Goal: Task Accomplishment & Management: Use online tool/utility

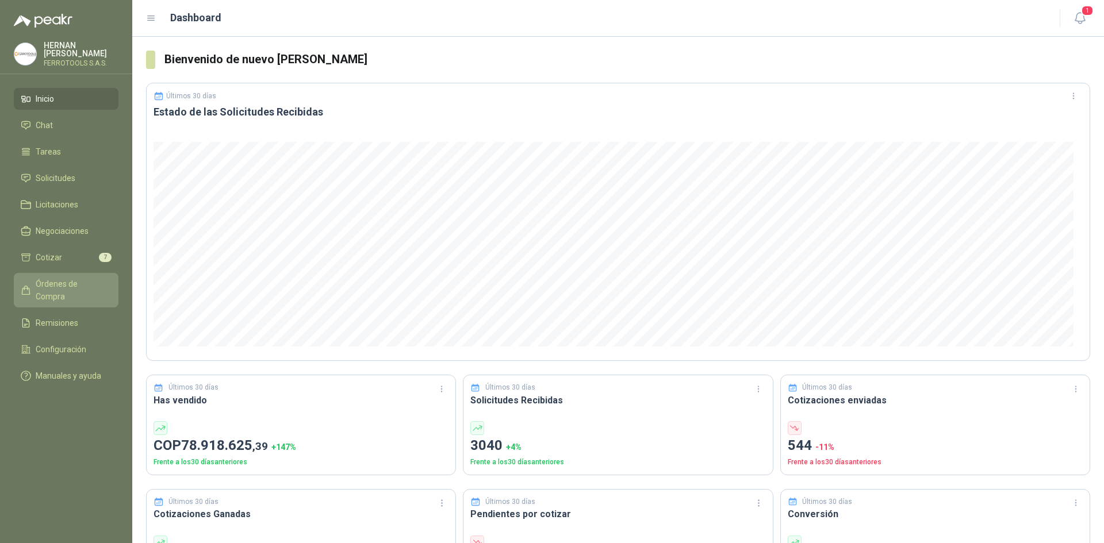
click at [89, 286] on span "Órdenes de Compra" at bounding box center [72, 290] width 72 height 25
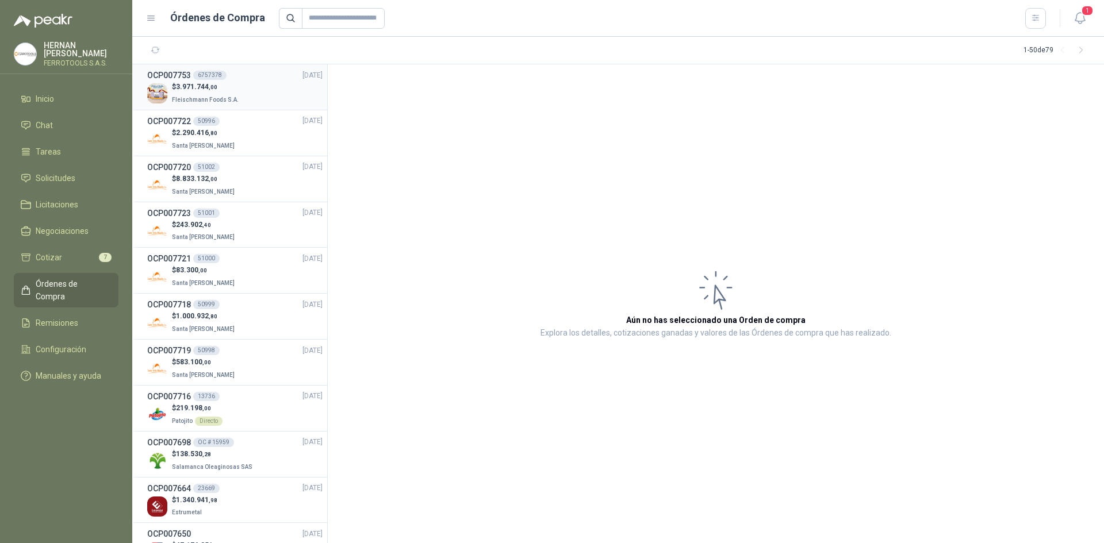
click at [238, 97] on div "$ 3.971.744 ,00 [PERSON_NAME] Foods S.A." at bounding box center [234, 94] width 175 height 24
click at [236, 129] on div "$ 2.290.416 ,80 Santa [PERSON_NAME]" at bounding box center [234, 140] width 175 height 24
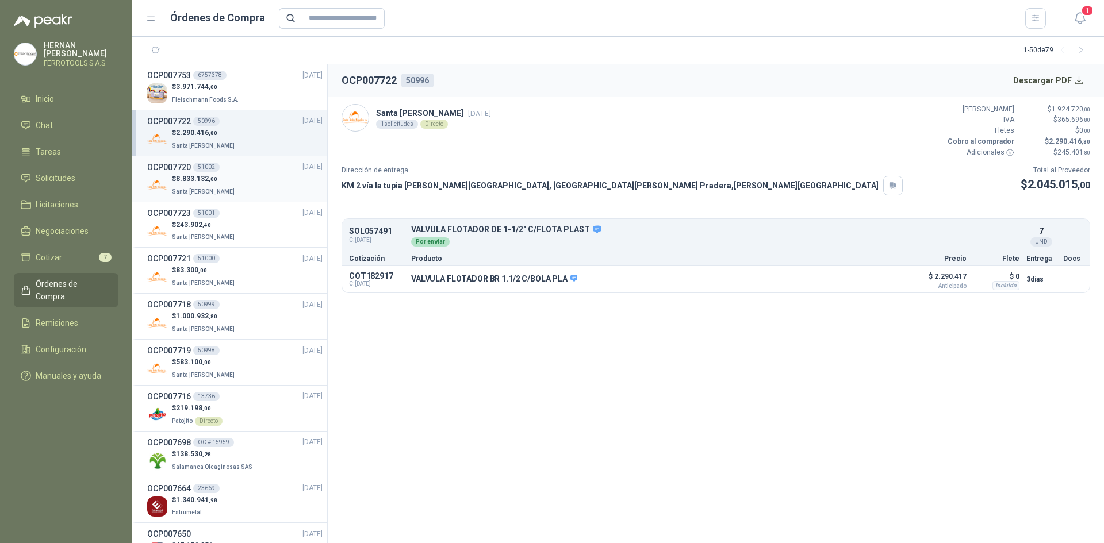
click at [232, 179] on div "$ 8.833.132 ,00 Santa [PERSON_NAME]" at bounding box center [234, 186] width 175 height 24
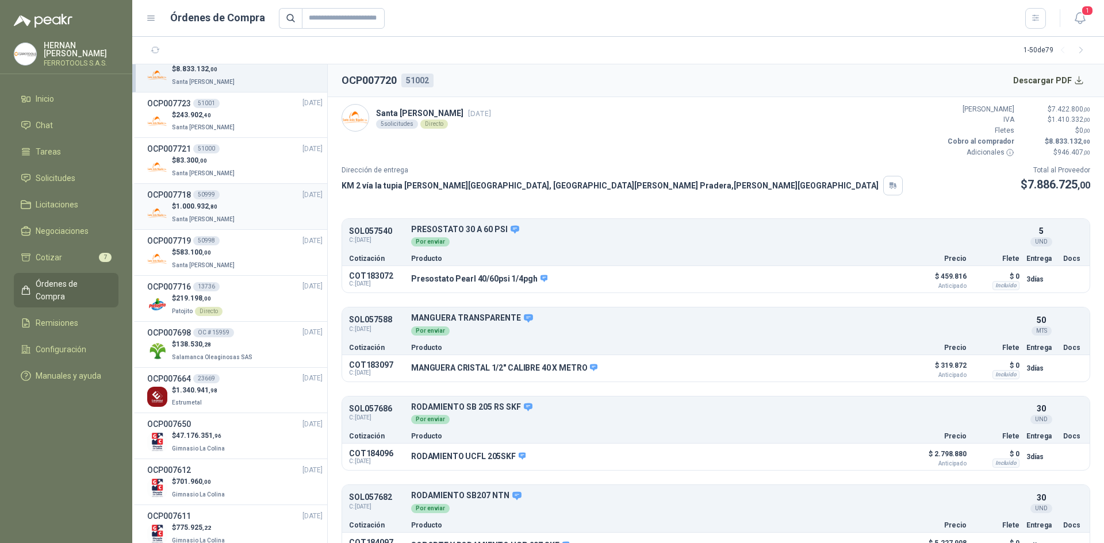
scroll to position [115, 0]
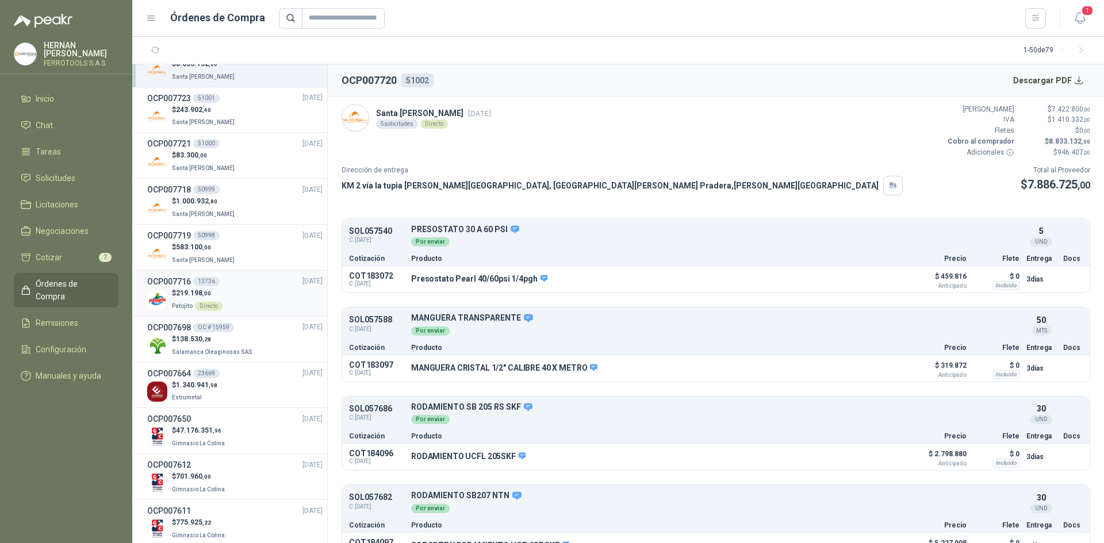
click at [232, 300] on div "$ 219.198 ,00 Patojito Directo" at bounding box center [234, 300] width 175 height 24
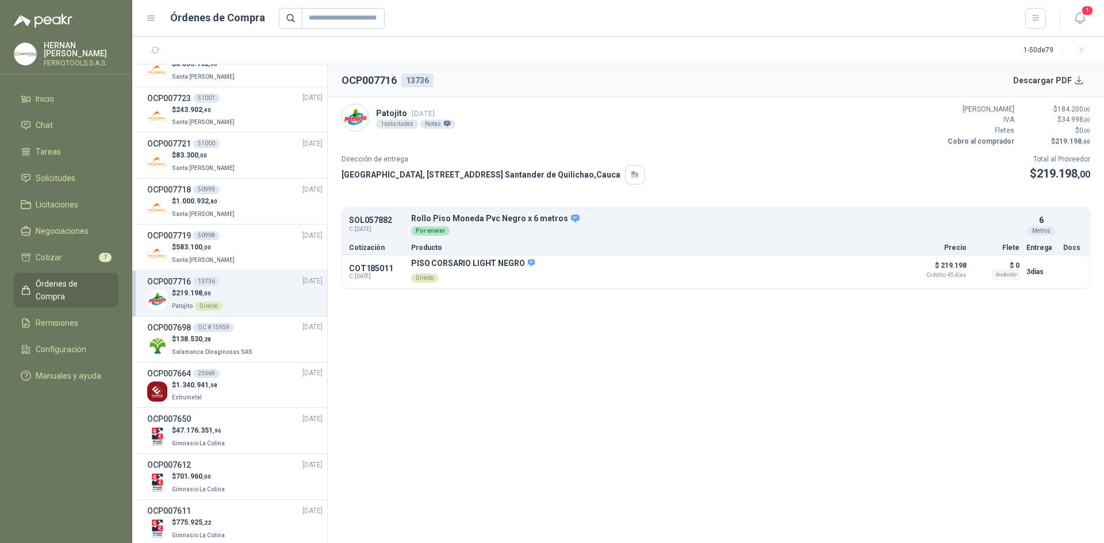
scroll to position [173, 0]
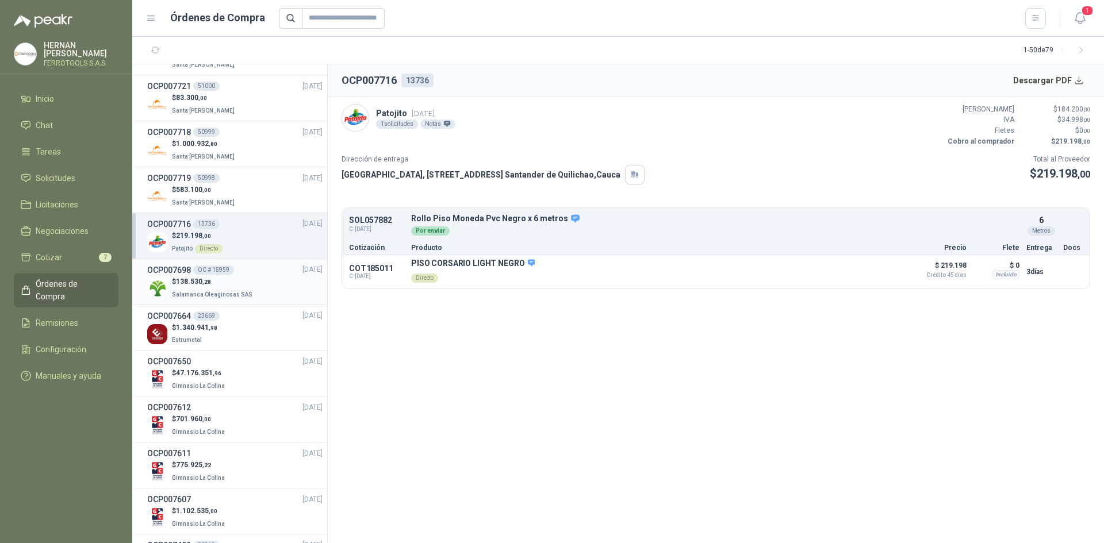
click at [235, 297] on span "Salamanca Oleaginosas SAS" at bounding box center [212, 295] width 81 height 6
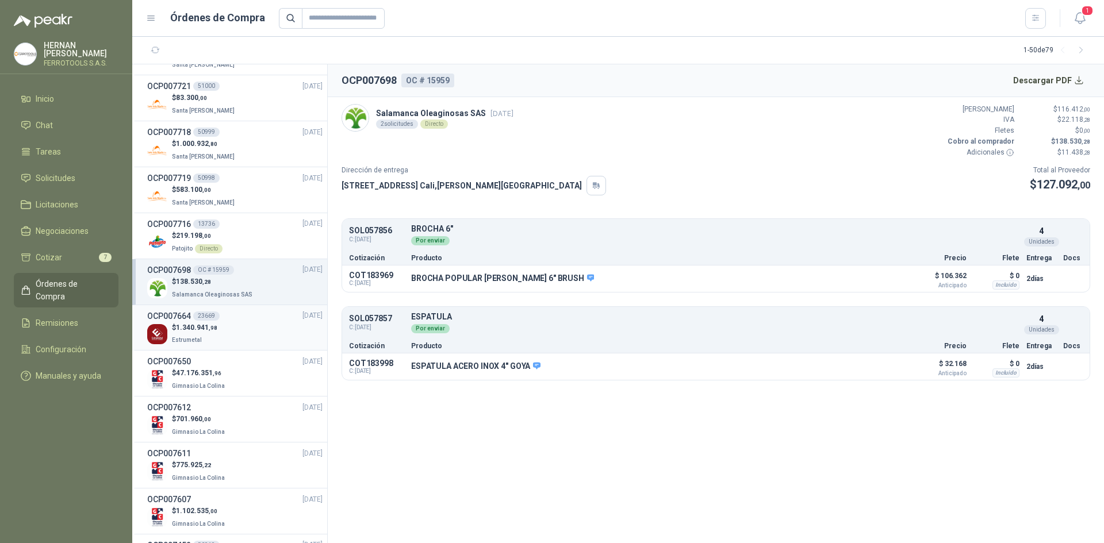
click at [239, 324] on div "$ 1.340.941 ,98 Estrumetal" at bounding box center [234, 335] width 175 height 24
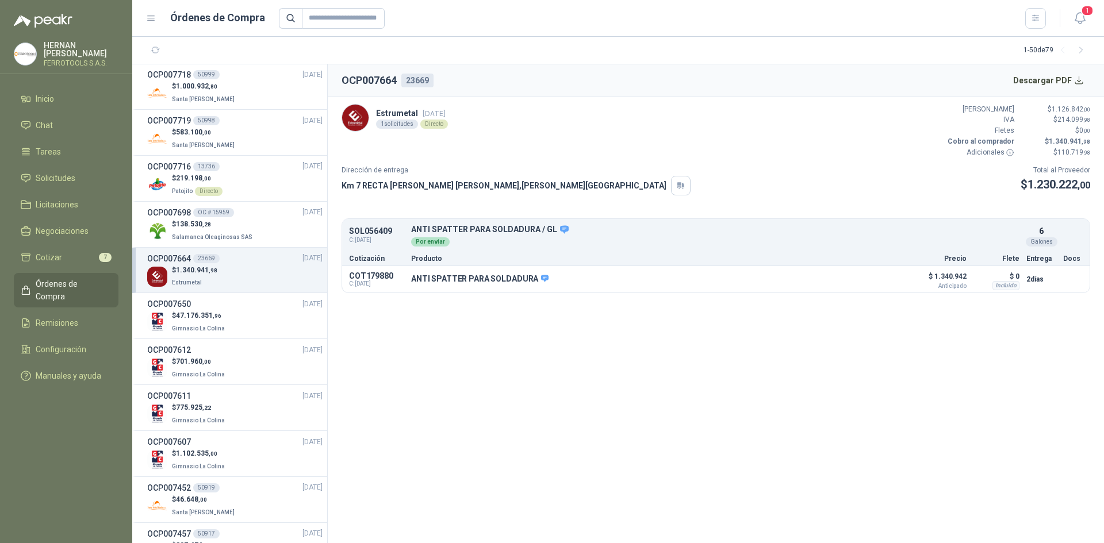
scroll to position [288, 0]
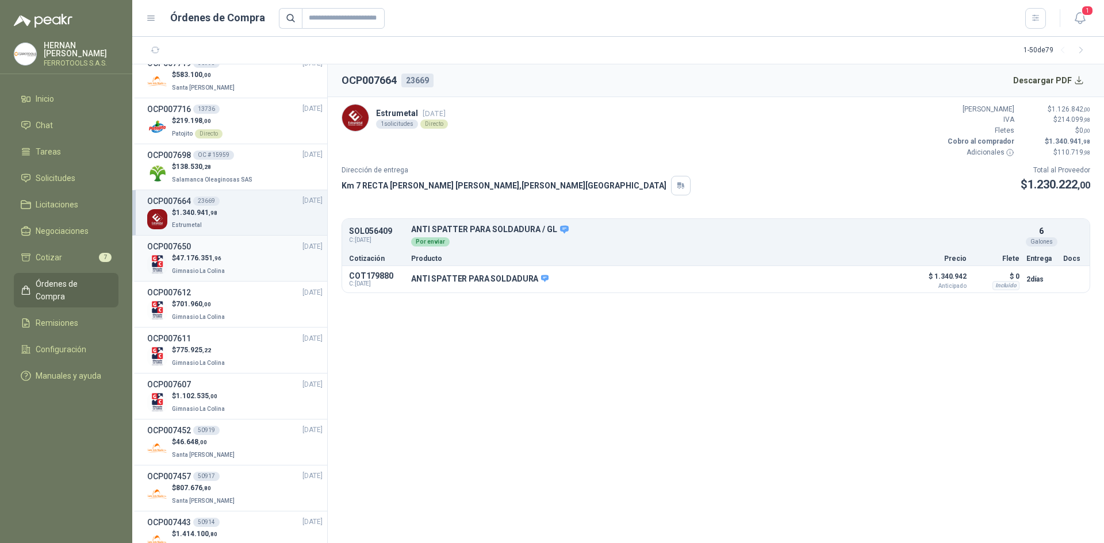
click at [229, 263] on div "$ 47.176.351 ,96 Gimnasio La Colina" at bounding box center [234, 265] width 175 height 24
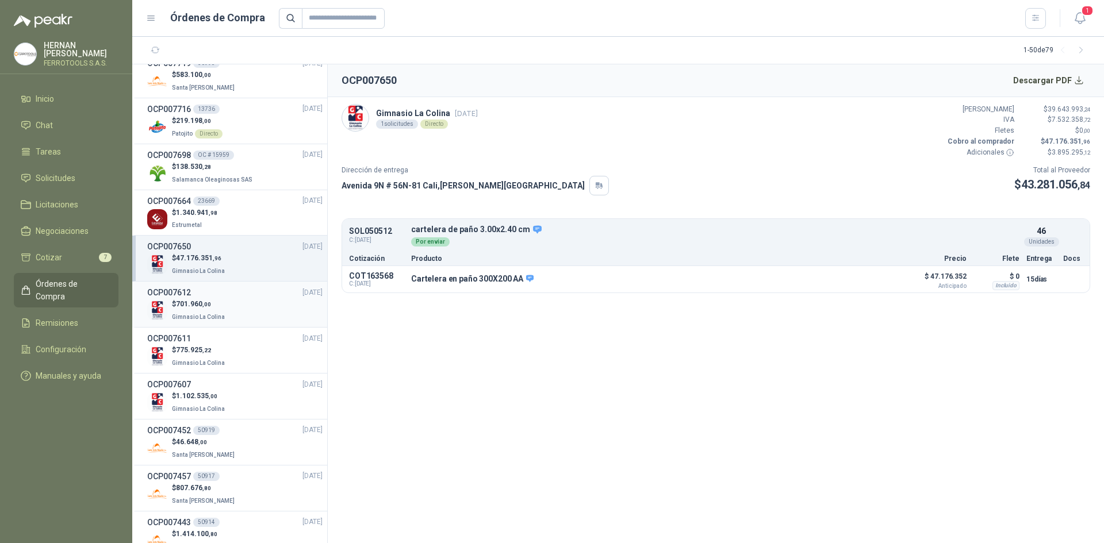
click at [227, 306] on div "$ 701.960 ,00 Gimnasio La Colina" at bounding box center [234, 311] width 175 height 24
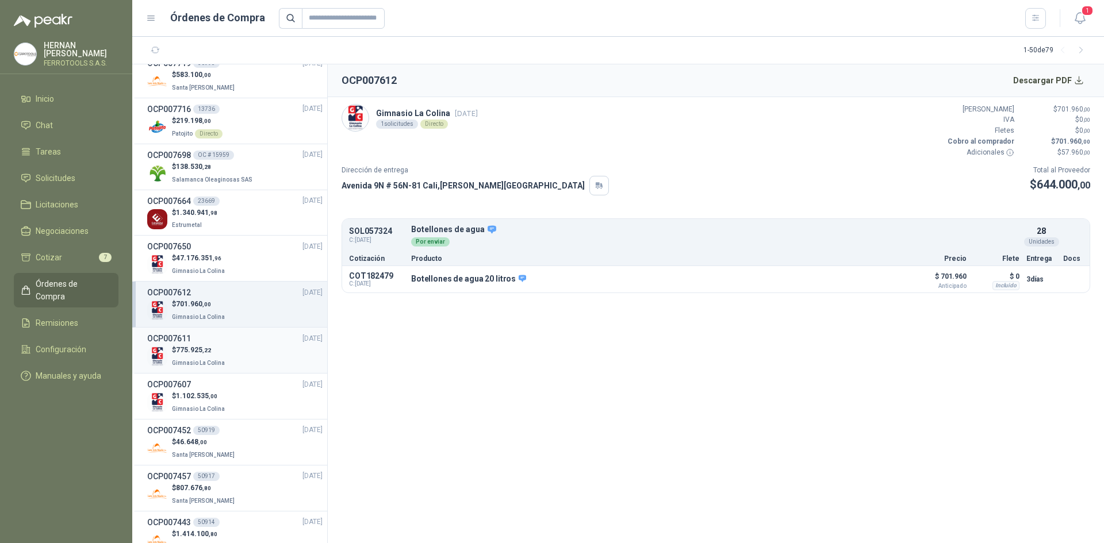
click at [245, 347] on div "$ 775.925 ,22 Gimnasio La Colina" at bounding box center [234, 357] width 175 height 24
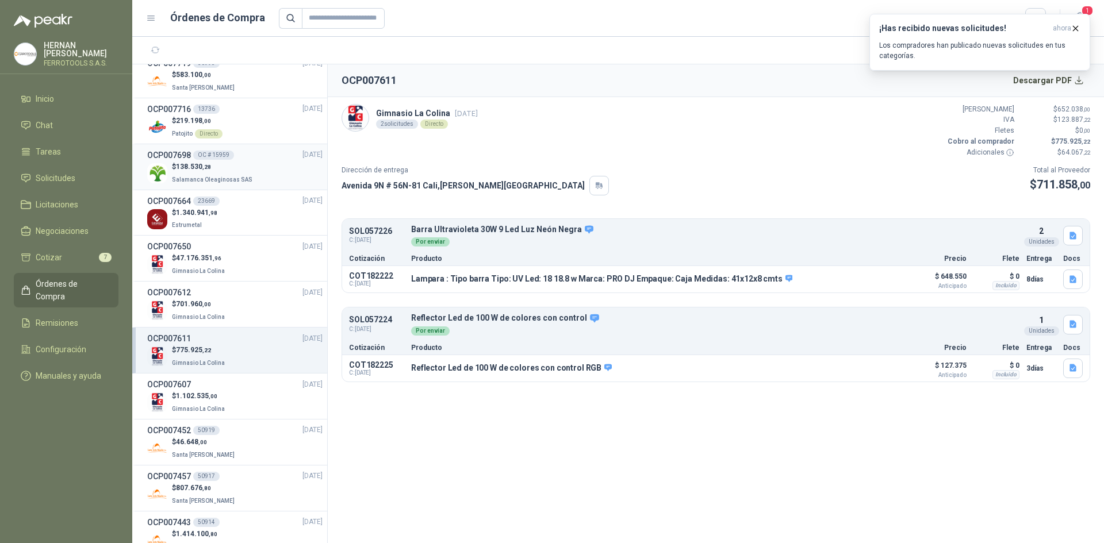
click at [258, 168] on div "$ 138.530 ,28 Salamanca Oleaginosas SAS" at bounding box center [234, 174] width 175 height 24
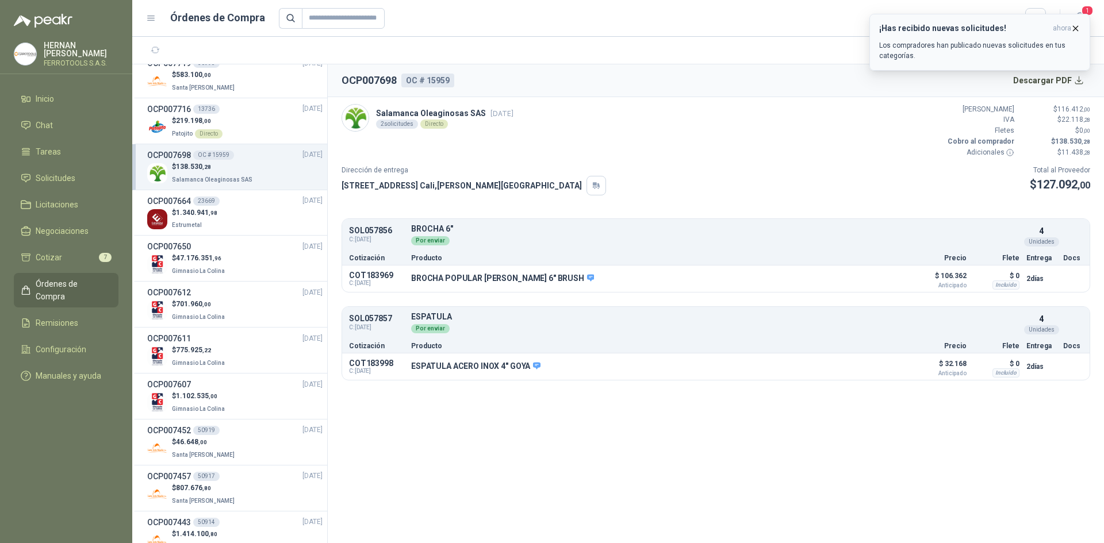
click at [1076, 32] on icon "button" at bounding box center [1076, 29] width 10 height 10
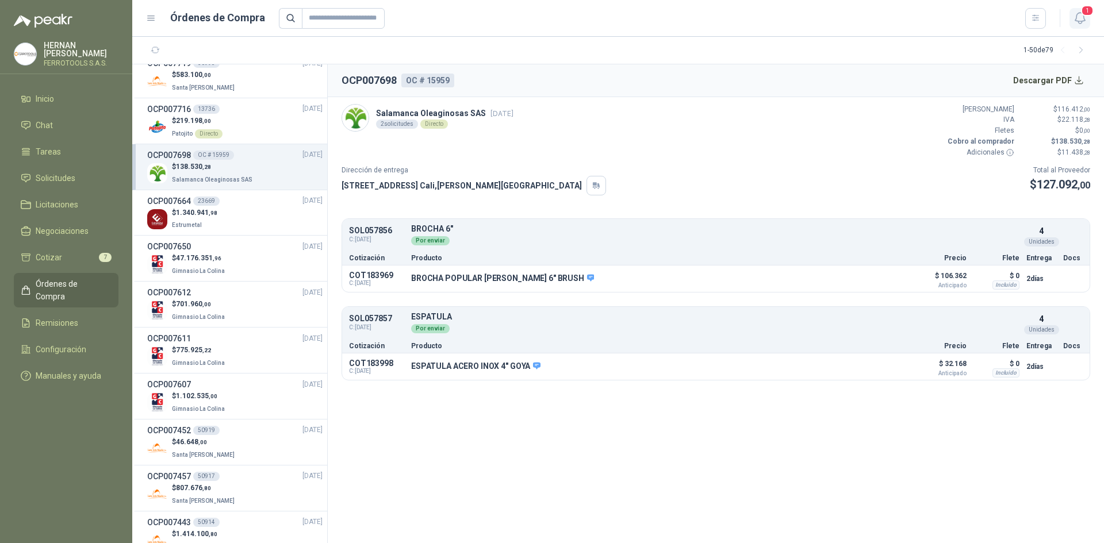
click at [1074, 20] on icon "button" at bounding box center [1080, 18] width 14 height 14
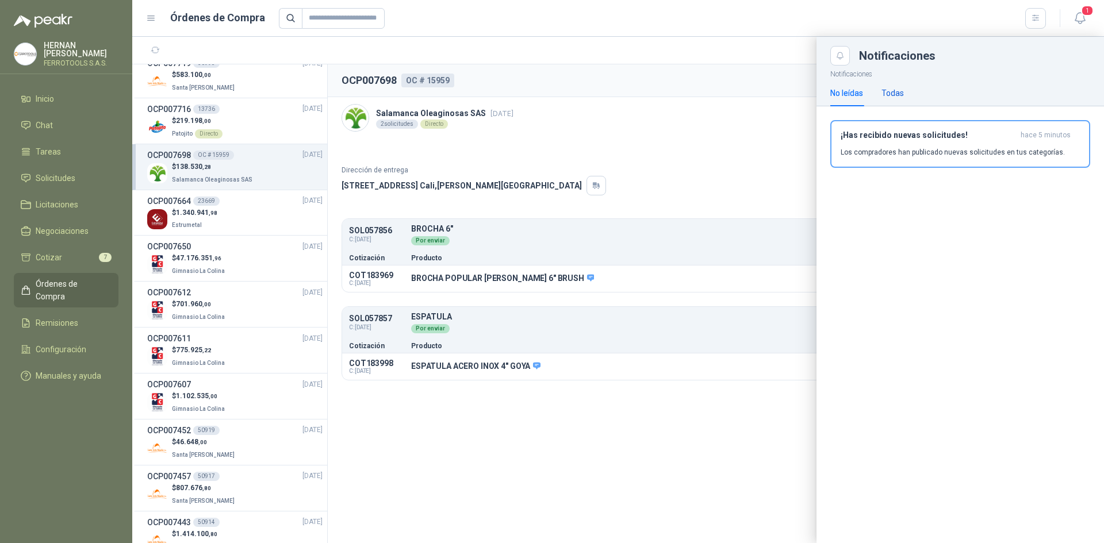
click at [888, 87] on div "Todas" at bounding box center [893, 93] width 22 height 13
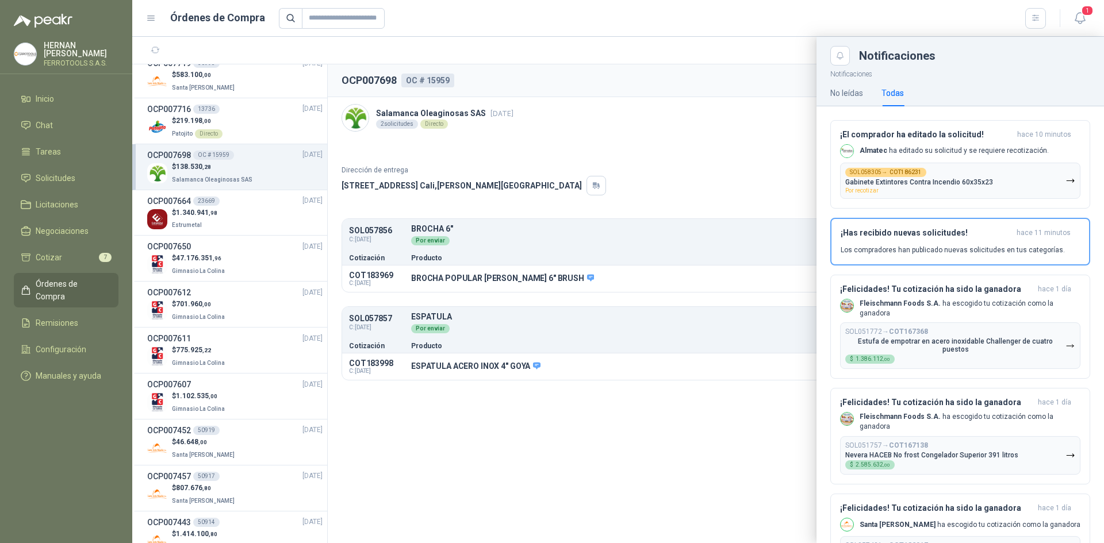
click at [244, 393] on div at bounding box center [618, 290] width 972 height 507
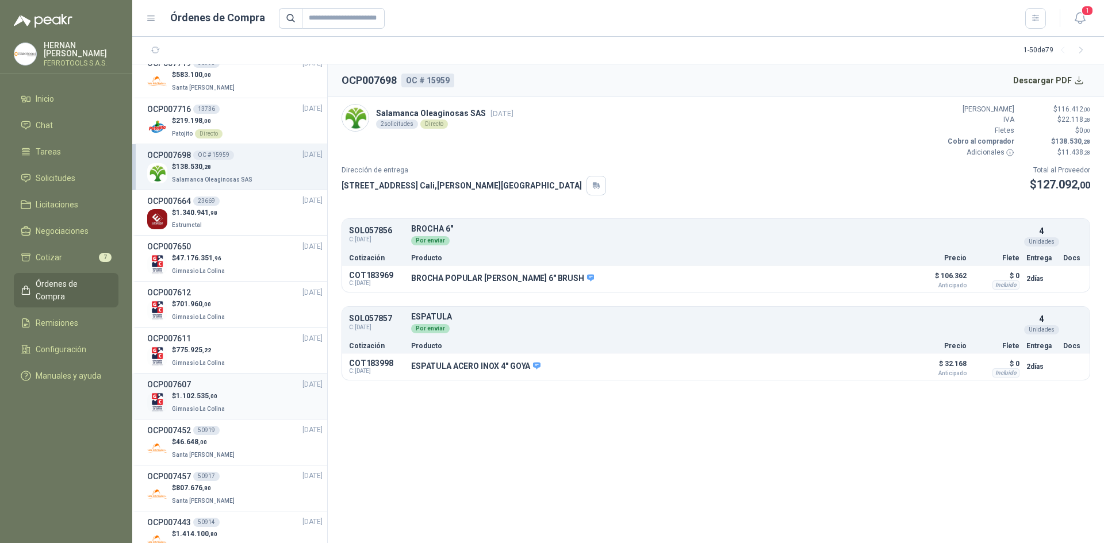
click at [242, 401] on div "$ 1.102.535 ,00 Gimnasio La Colina" at bounding box center [234, 403] width 175 height 24
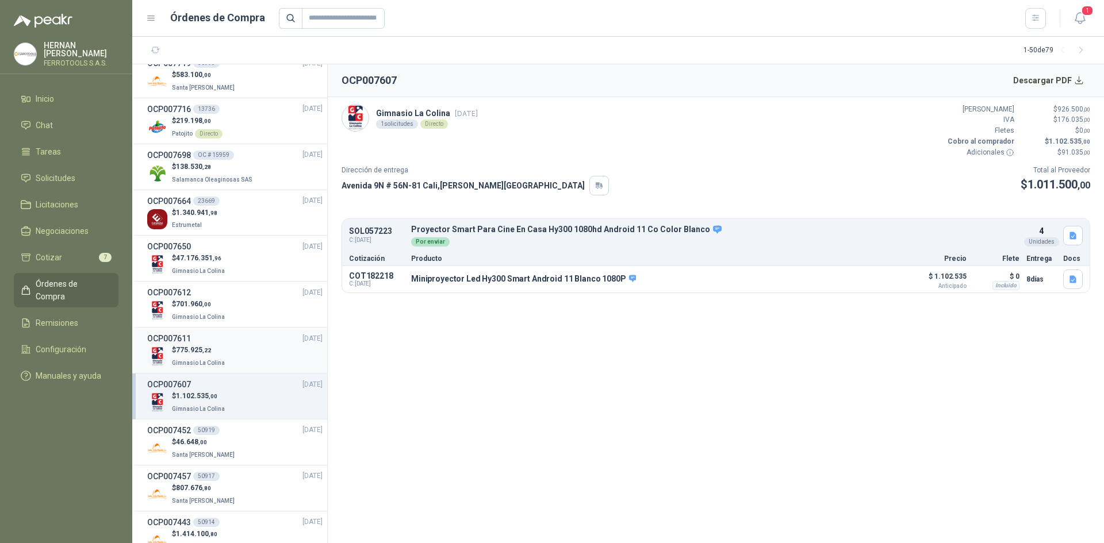
click at [238, 359] on div "$ 775.925 ,22 Gimnasio La Colina" at bounding box center [234, 357] width 175 height 24
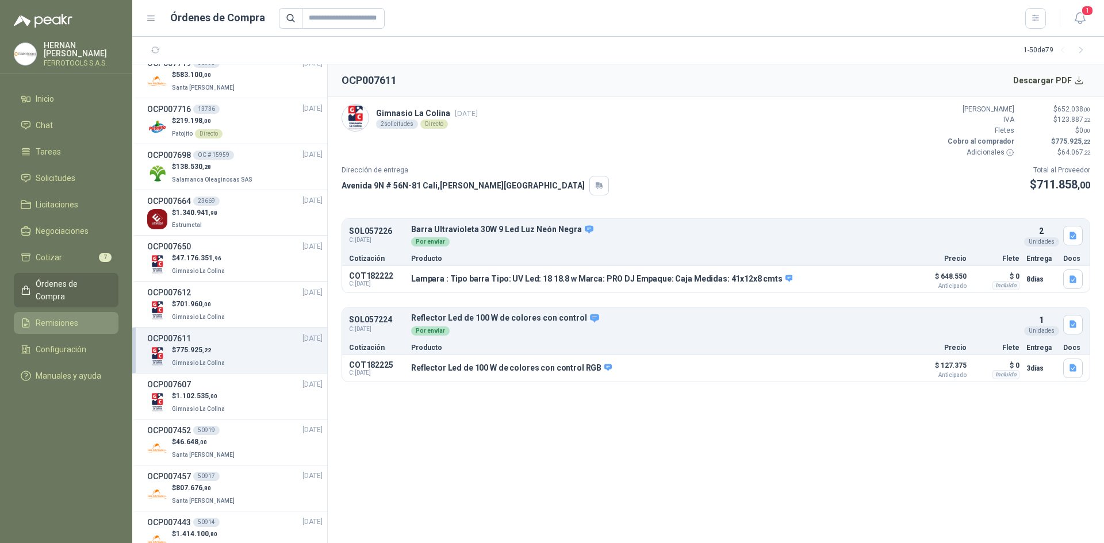
click at [94, 317] on li "Remisiones" at bounding box center [66, 323] width 91 height 13
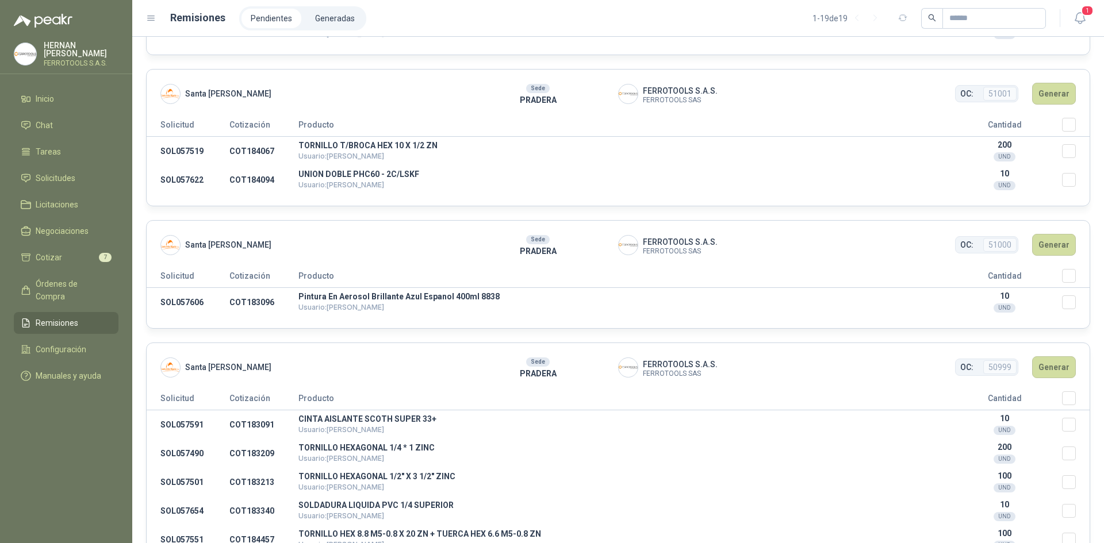
scroll to position [109, 0]
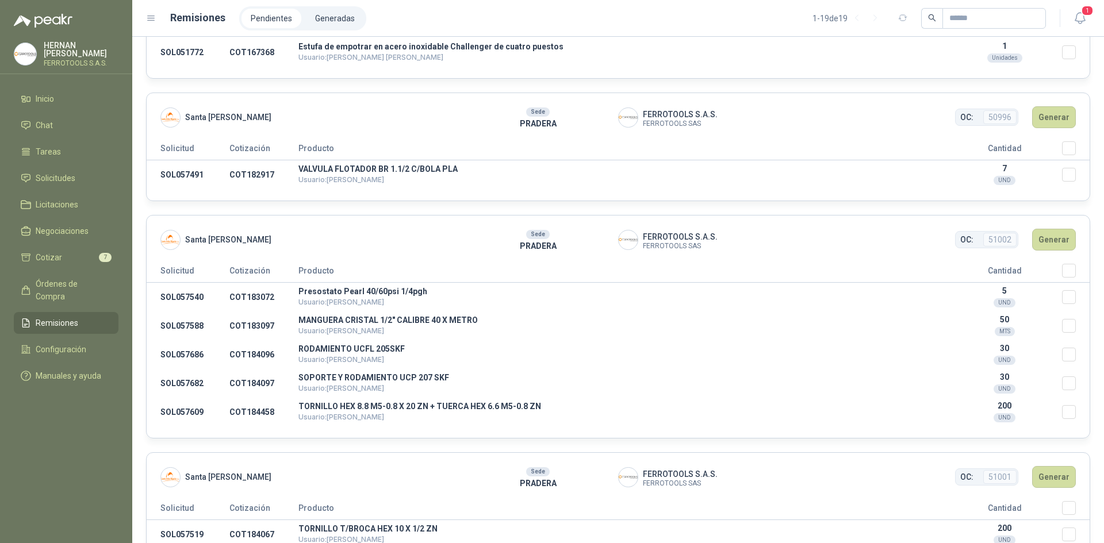
click at [328, 30] on header "Remisiones Pendientes Generadas 1 - 19 de 19 1" at bounding box center [618, 18] width 972 height 37
click at [336, 22] on li "Generadas" at bounding box center [335, 19] width 58 height 20
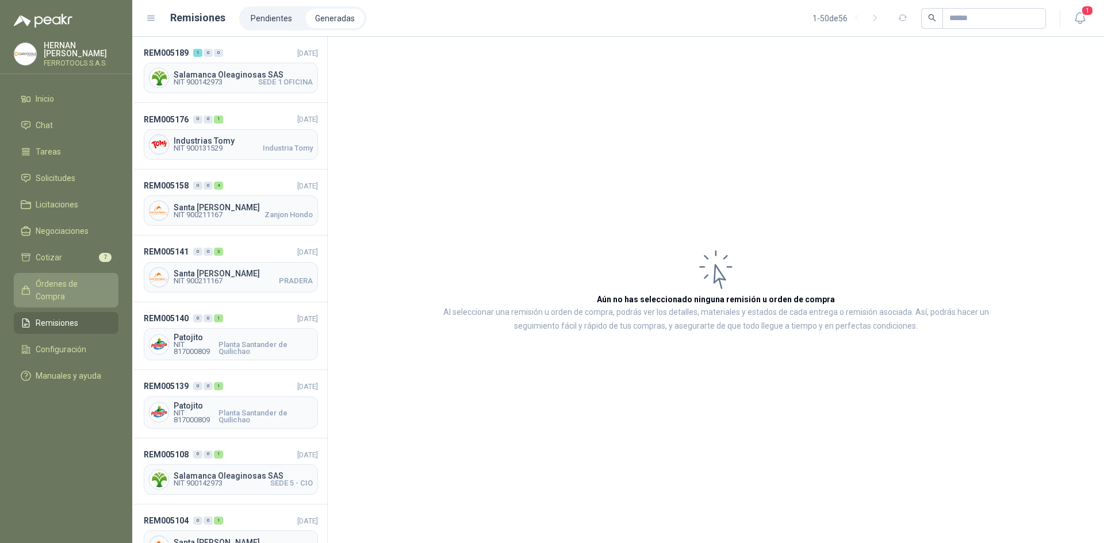
click at [90, 280] on span "Órdenes de Compra" at bounding box center [72, 290] width 72 height 25
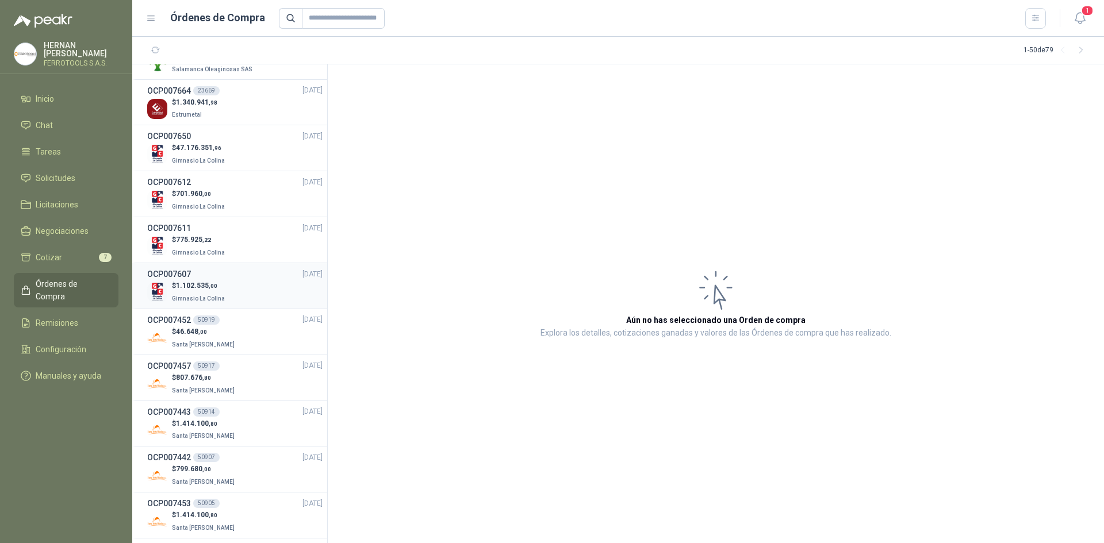
scroll to position [403, 0]
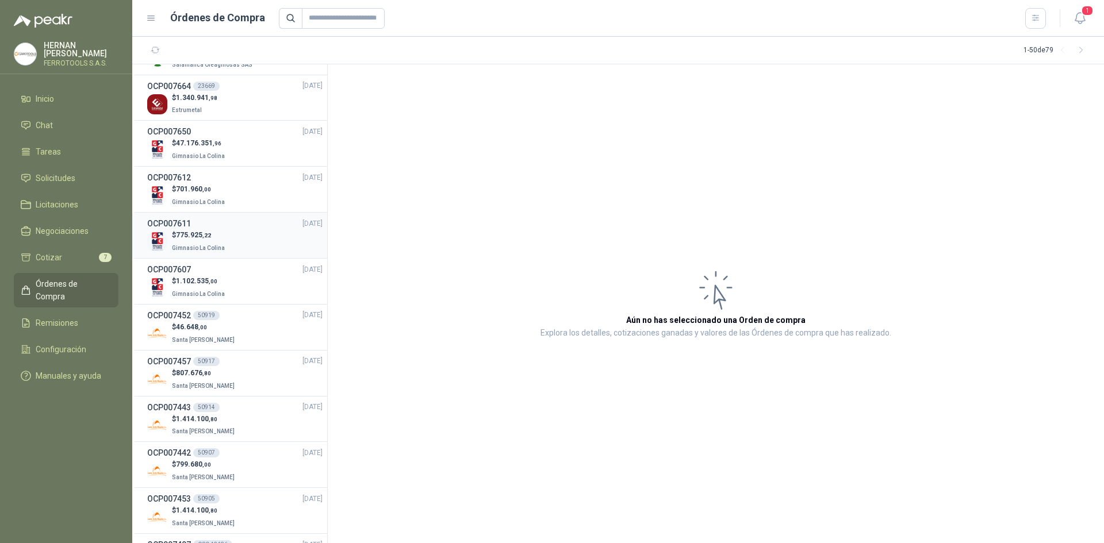
click at [253, 233] on div "$ 775.925 ,22 Gimnasio La Colina" at bounding box center [234, 242] width 175 height 24
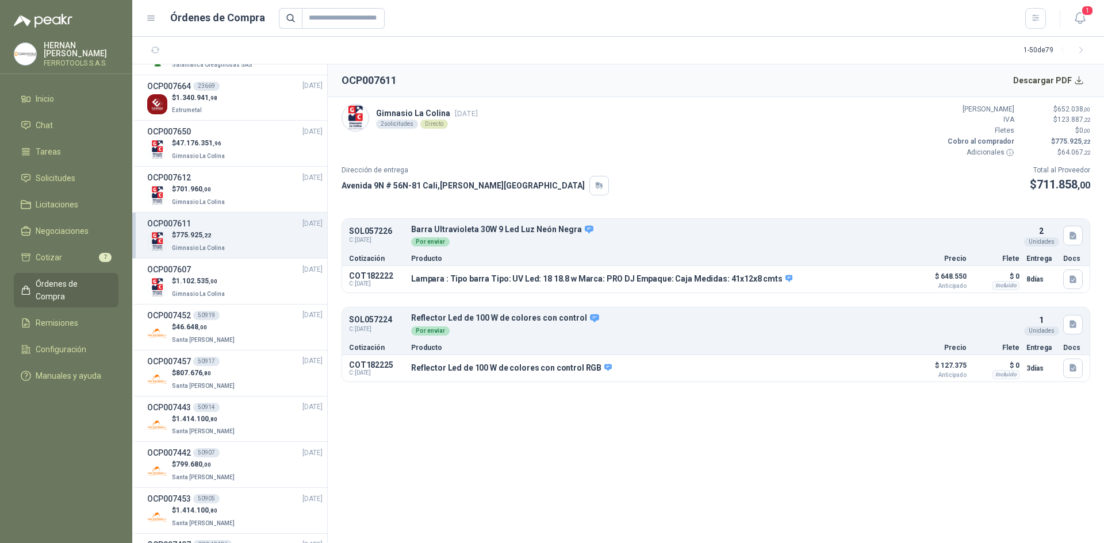
click at [177, 245] on span "Gimnasio La Colina" at bounding box center [198, 248] width 53 height 6
click at [215, 241] on p "Gimnasio La Colina" at bounding box center [199, 247] width 55 height 13
drag, startPoint x: 210, startPoint y: 240, endPoint x: 182, endPoint y: 242, distance: 28.8
click at [182, 242] on p "Gimnasio La Colina" at bounding box center [199, 247] width 55 height 13
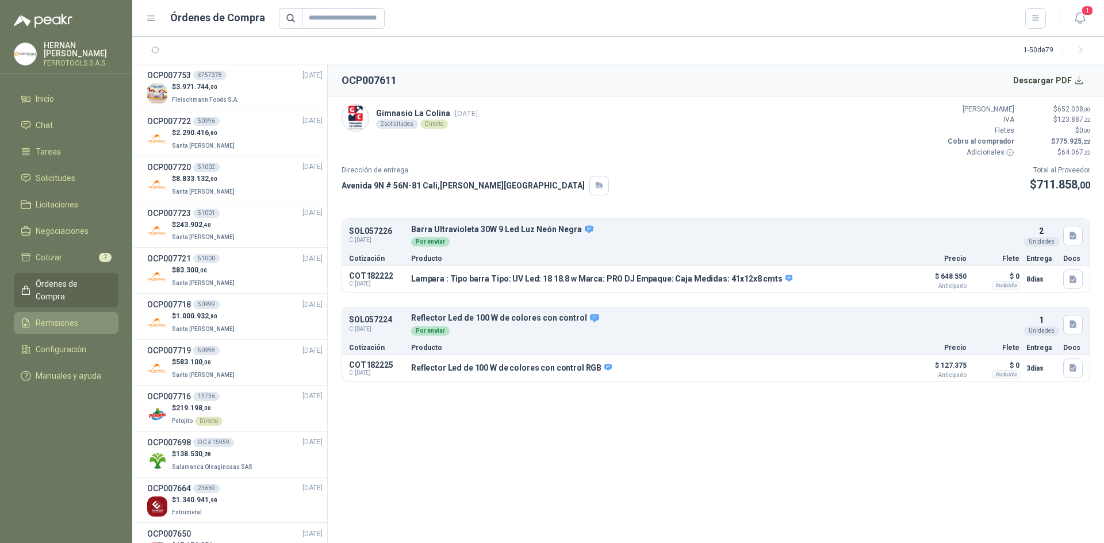
click at [55, 317] on span "Remisiones" at bounding box center [57, 323] width 43 height 13
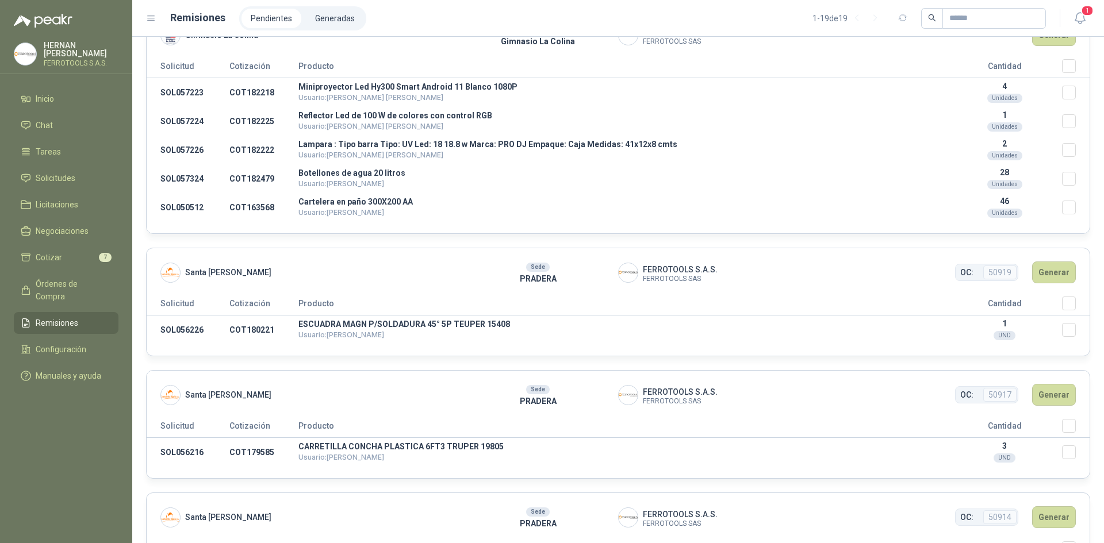
scroll to position [1610, 0]
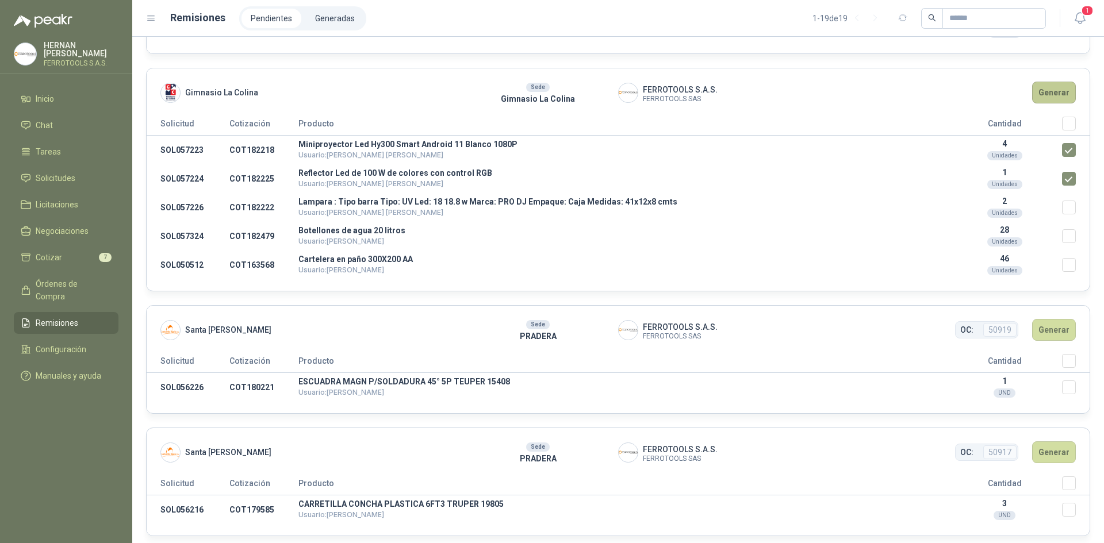
click at [1042, 86] on button "Generar" at bounding box center [1054, 93] width 44 height 22
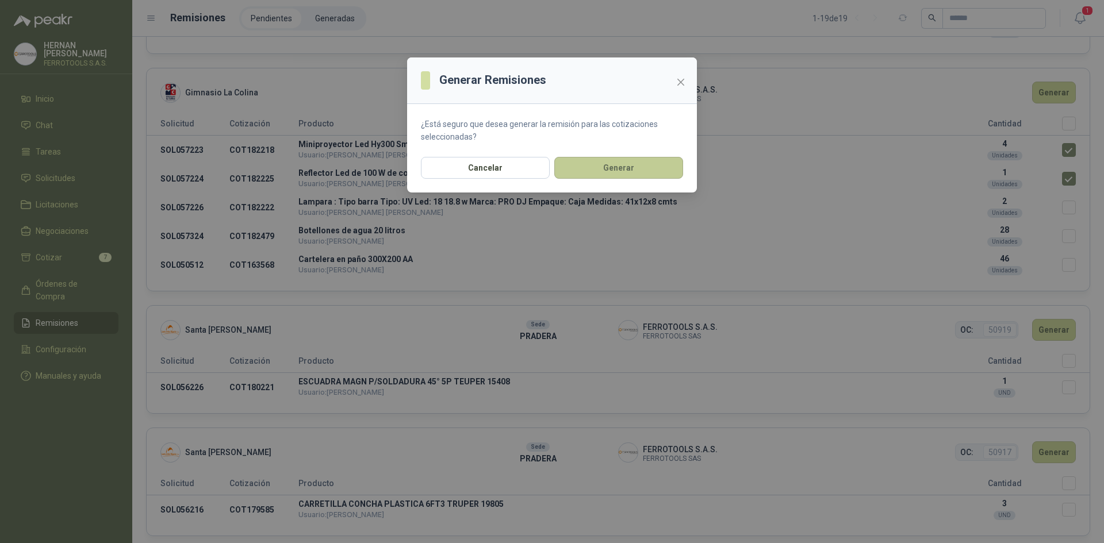
click at [595, 174] on button "Generar" at bounding box center [618, 168] width 129 height 22
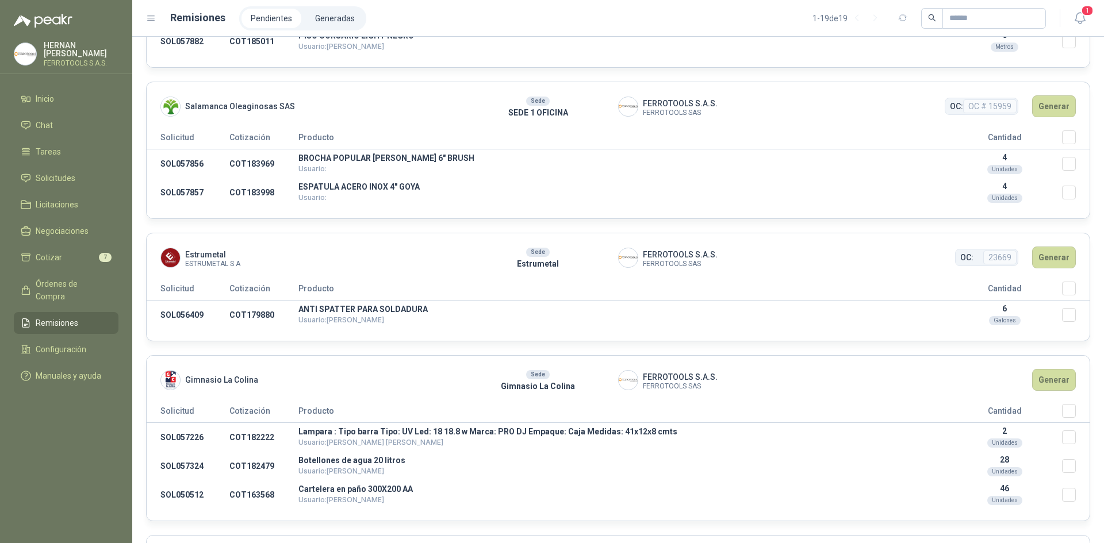
scroll to position [1093, 0]
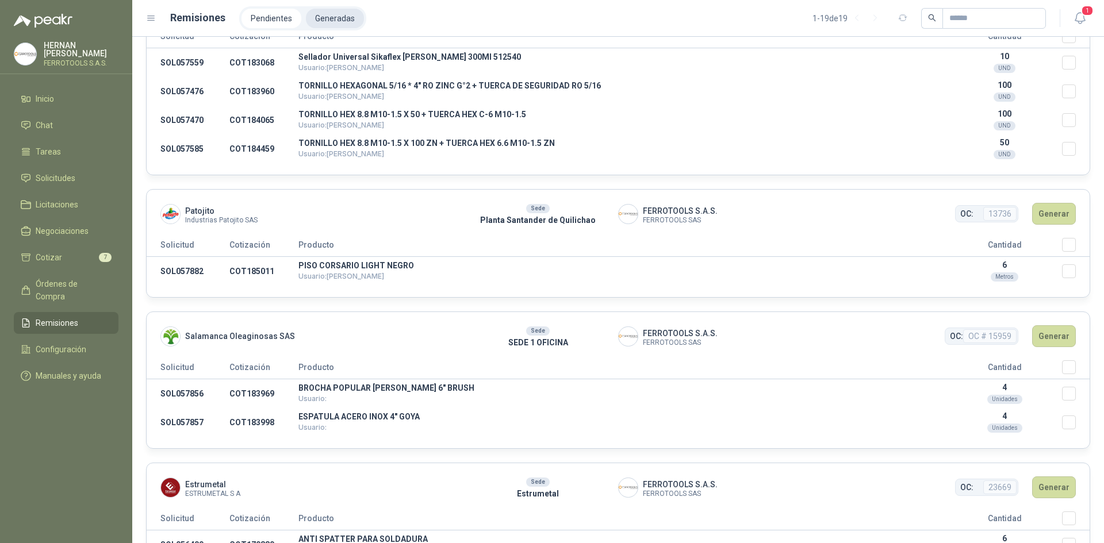
click at [349, 22] on li "Generadas" at bounding box center [335, 19] width 58 height 20
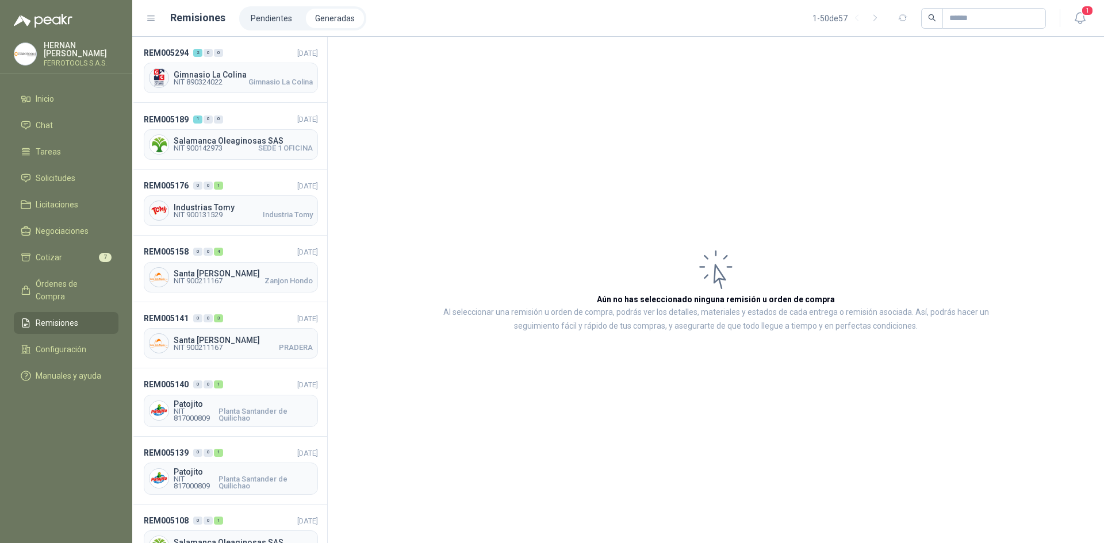
click at [246, 35] on header "Remisiones Pendientes Generadas 1 - 50 de 57 1" at bounding box center [618, 18] width 972 height 37
click at [251, 43] on div "REM005294 2 0 0 [DATE] Gimnasio La Colina NIT 890324022 Gimnasio La Colina" at bounding box center [229, 70] width 195 height 66
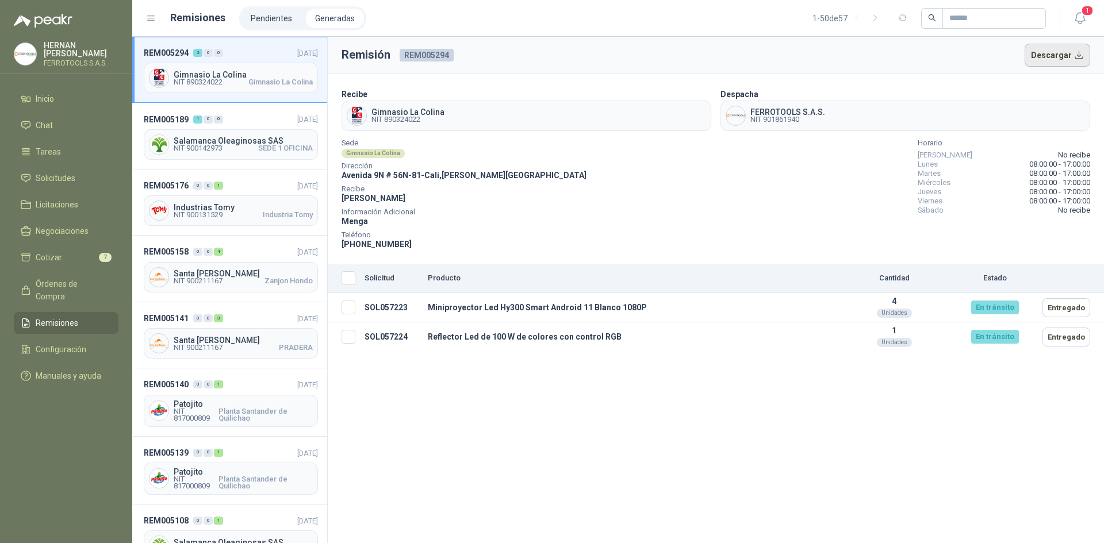
click at [1060, 61] on button "Descargar" at bounding box center [1058, 55] width 66 height 23
click at [270, 19] on li "Pendientes" at bounding box center [272, 19] width 60 height 20
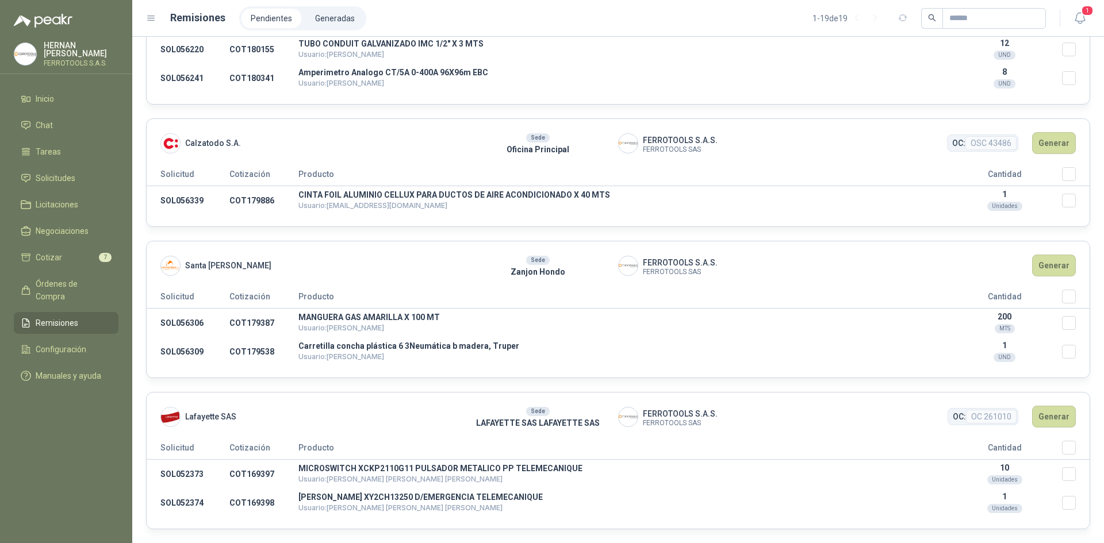
scroll to position [2352, 0]
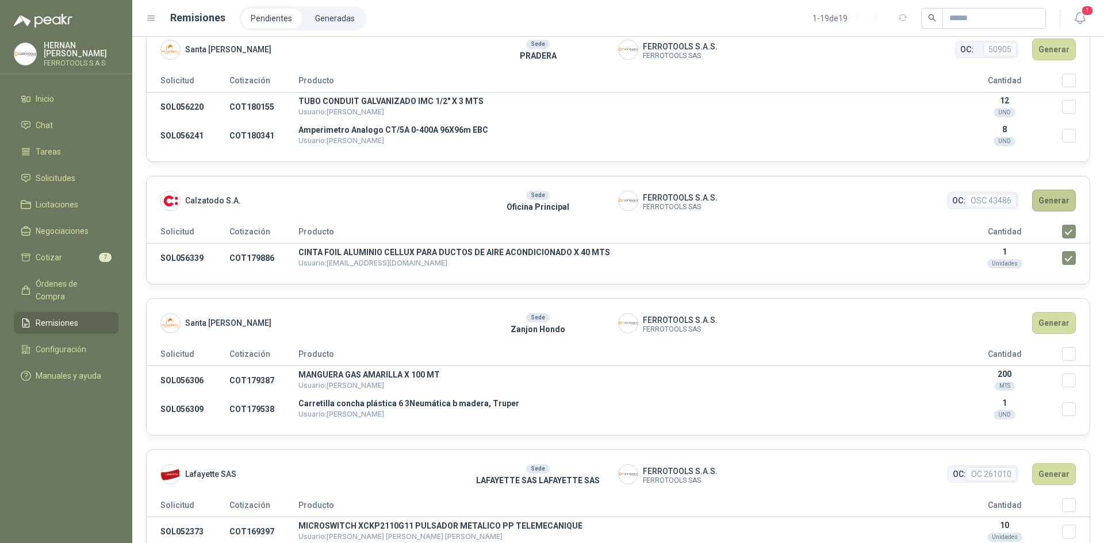
click at [1046, 201] on button "Generar" at bounding box center [1054, 201] width 44 height 22
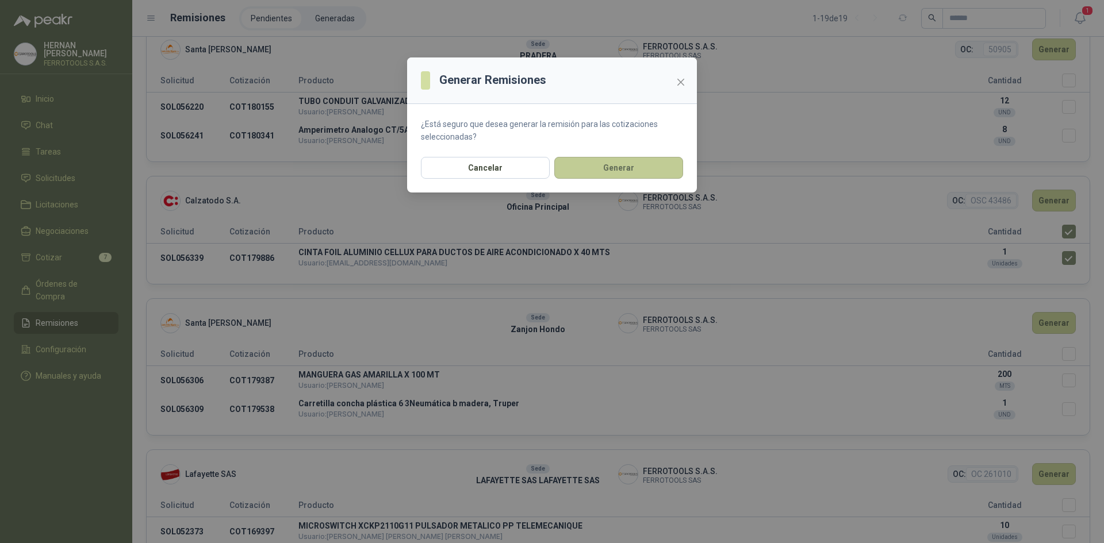
click at [595, 163] on button "Generar" at bounding box center [618, 168] width 129 height 22
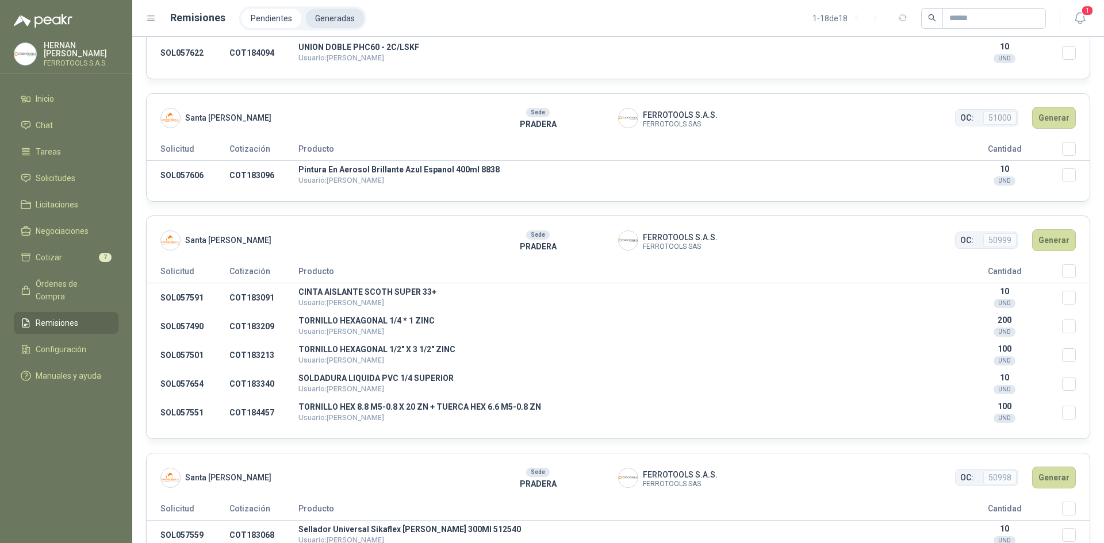
scroll to position [619, 0]
click at [341, 26] on li "Generadas" at bounding box center [335, 19] width 58 height 20
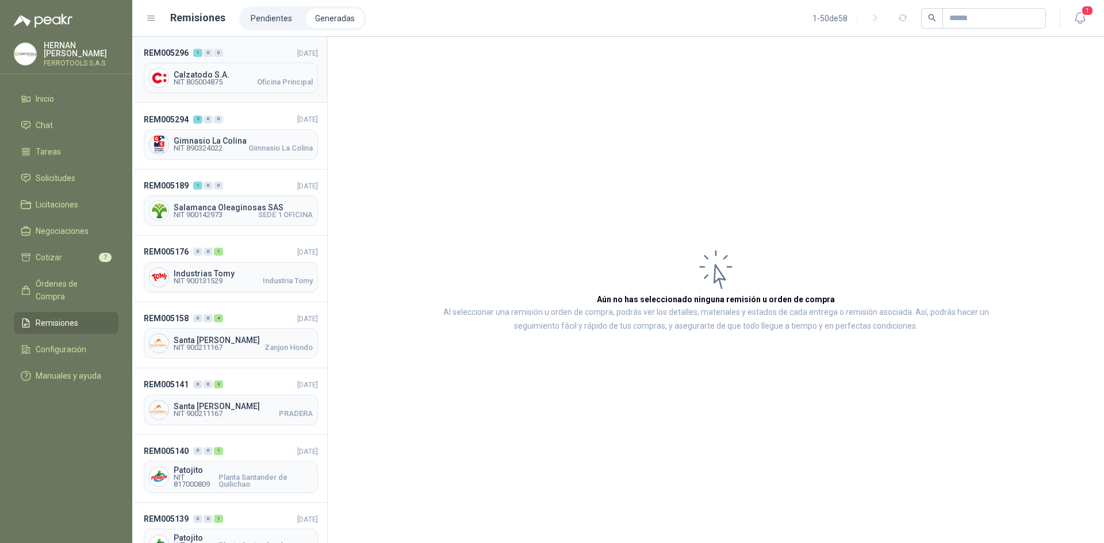
click at [260, 60] on div "REM005296 1 0 0 [DATE] Calzatodo S.A. NIT 805004875 Oficina Principal" at bounding box center [229, 70] width 195 height 66
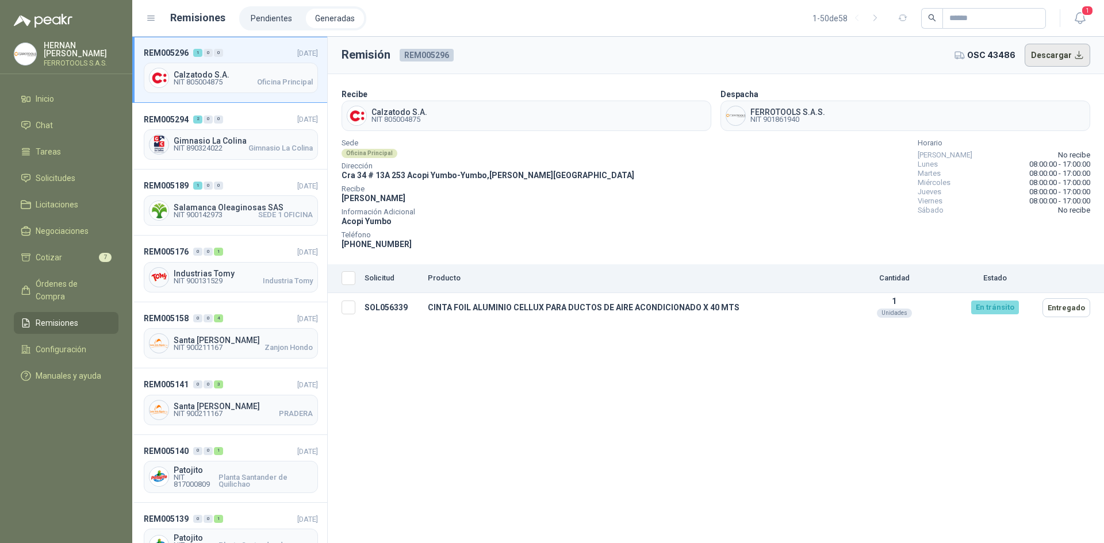
click at [1029, 58] on button "Descargar" at bounding box center [1058, 55] width 66 height 23
